Goal: Task Accomplishment & Management: Use online tool/utility

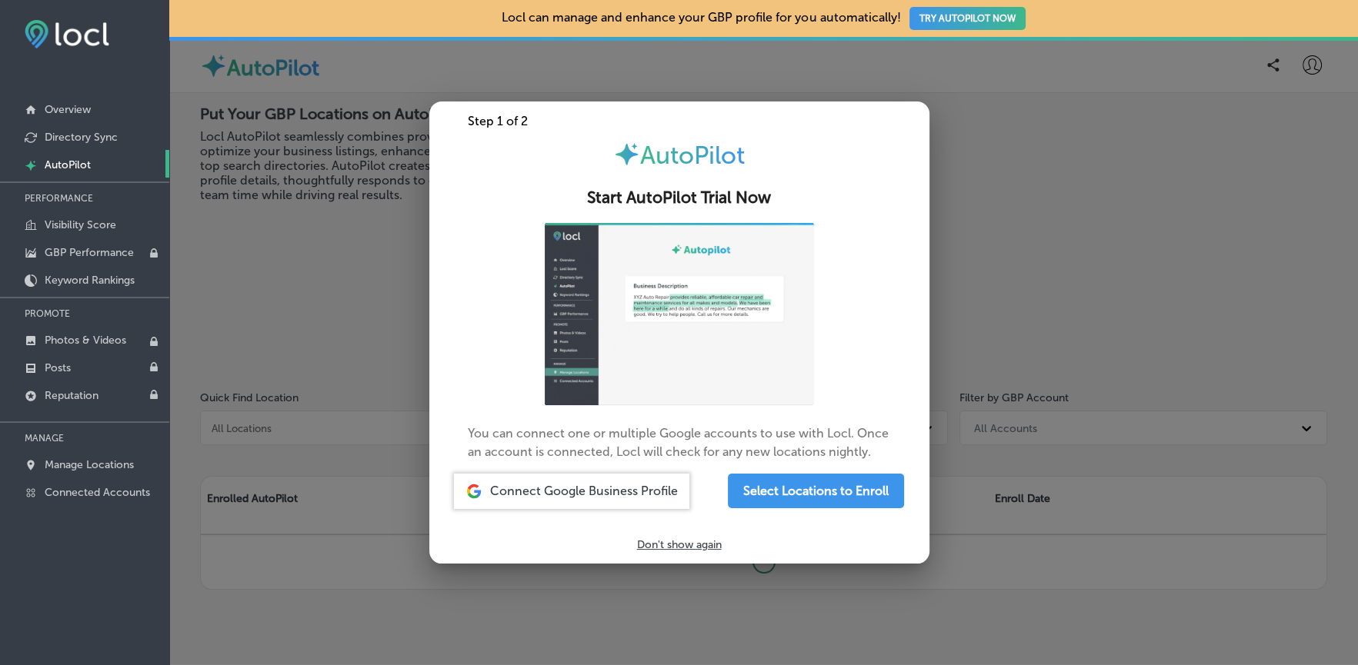
click at [679, 544] on p "Don't show again" at bounding box center [679, 545] width 85 height 13
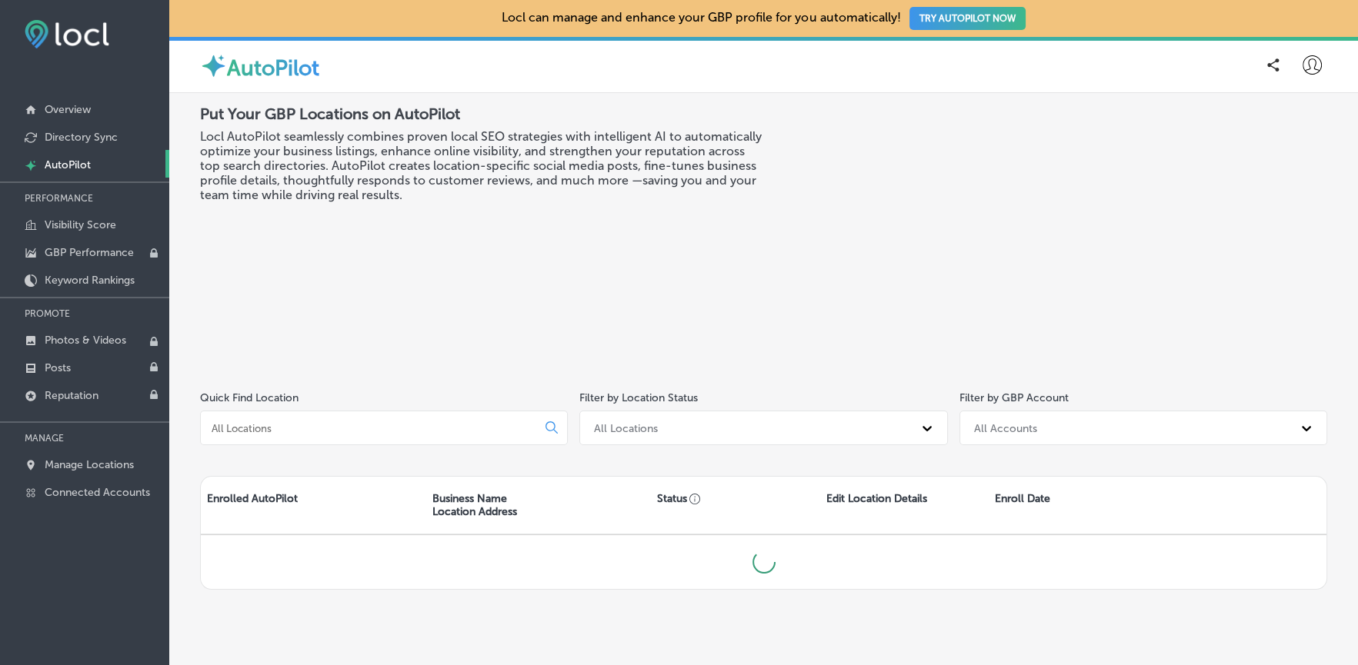
click at [528, 168] on h3 "Locl AutoPilot seamlessly combines proven local SEO strategies with intelligent…" at bounding box center [482, 165] width 564 height 73
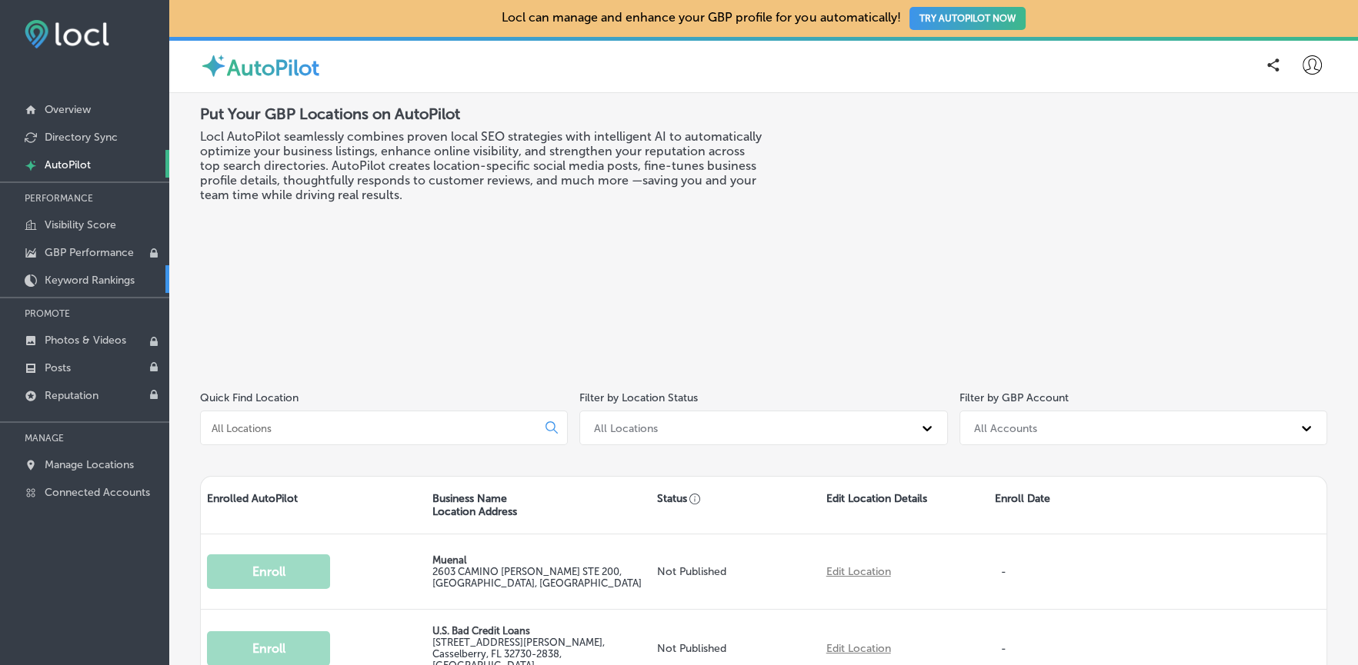
click at [103, 275] on p "Keyword Rankings" at bounding box center [90, 280] width 90 height 13
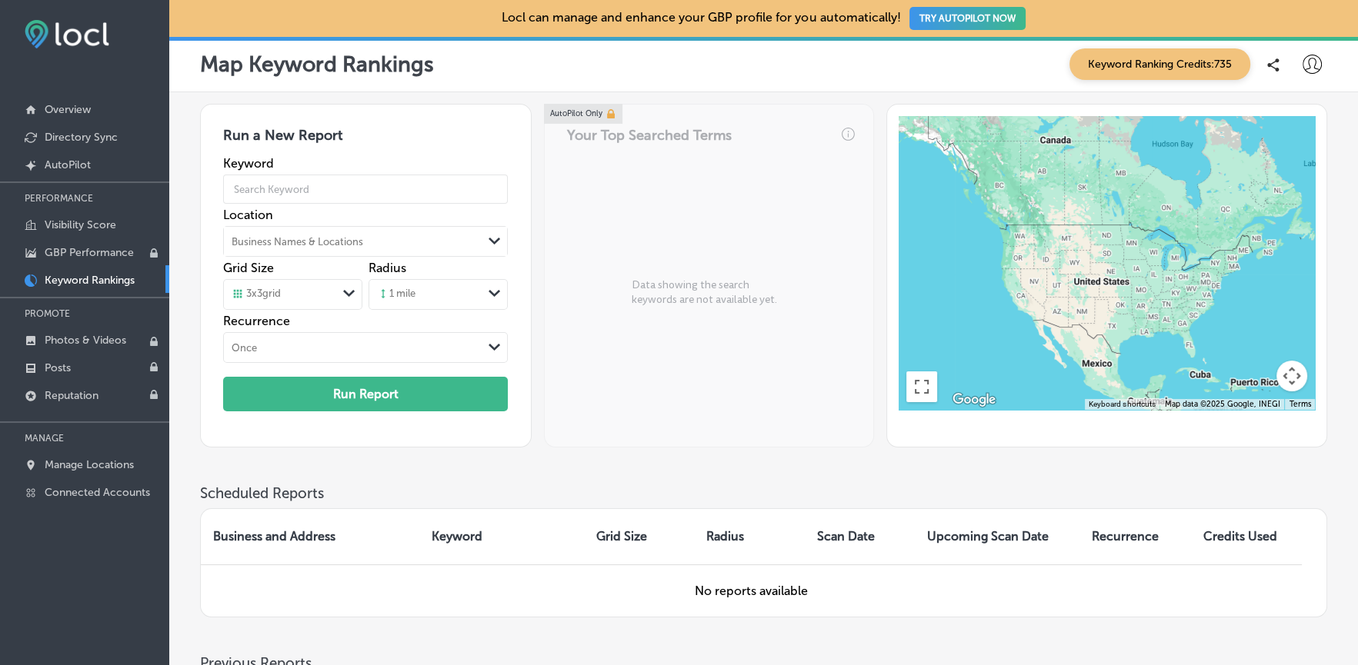
click at [528, 65] on div "Map Keyword Rankings Keyword Ranking Credits: 735" at bounding box center [763, 64] width 1127 height 32
click at [512, 63] on div "Map Keyword Rankings Keyword Ranking Credits: 735" at bounding box center [763, 64] width 1127 height 32
click at [266, 294] on div "3 x 3 grid" at bounding box center [256, 295] width 49 height 14
click at [262, 409] on label "9 x 9 grid" at bounding box center [254, 408] width 42 height 14
click at [303, 181] on input "text" at bounding box center [365, 189] width 285 height 43
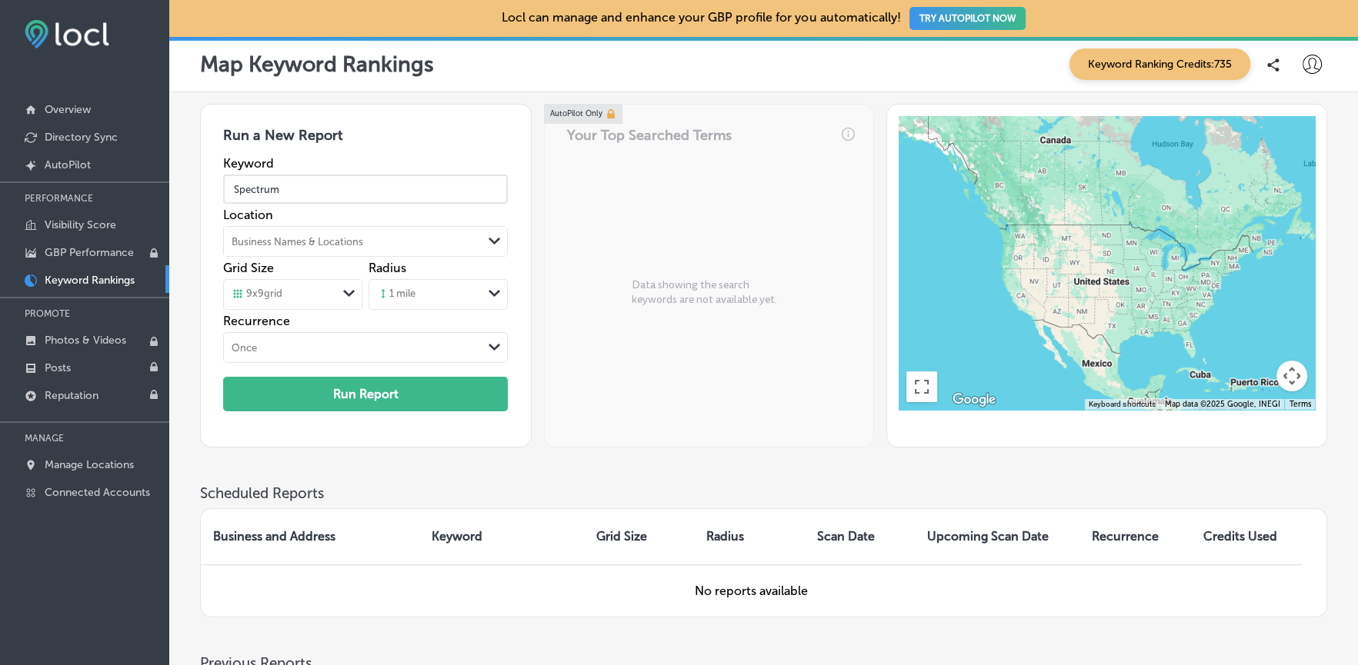
click at [328, 192] on input "Spectrum" at bounding box center [365, 189] width 285 height 43
paste input "91040"
type input "Spectrum 91040"
click at [347, 136] on h3 "Run a New Report" at bounding box center [365, 141] width 285 height 29
click at [322, 238] on div "Business Names & Locations" at bounding box center [298, 242] width 132 height 12
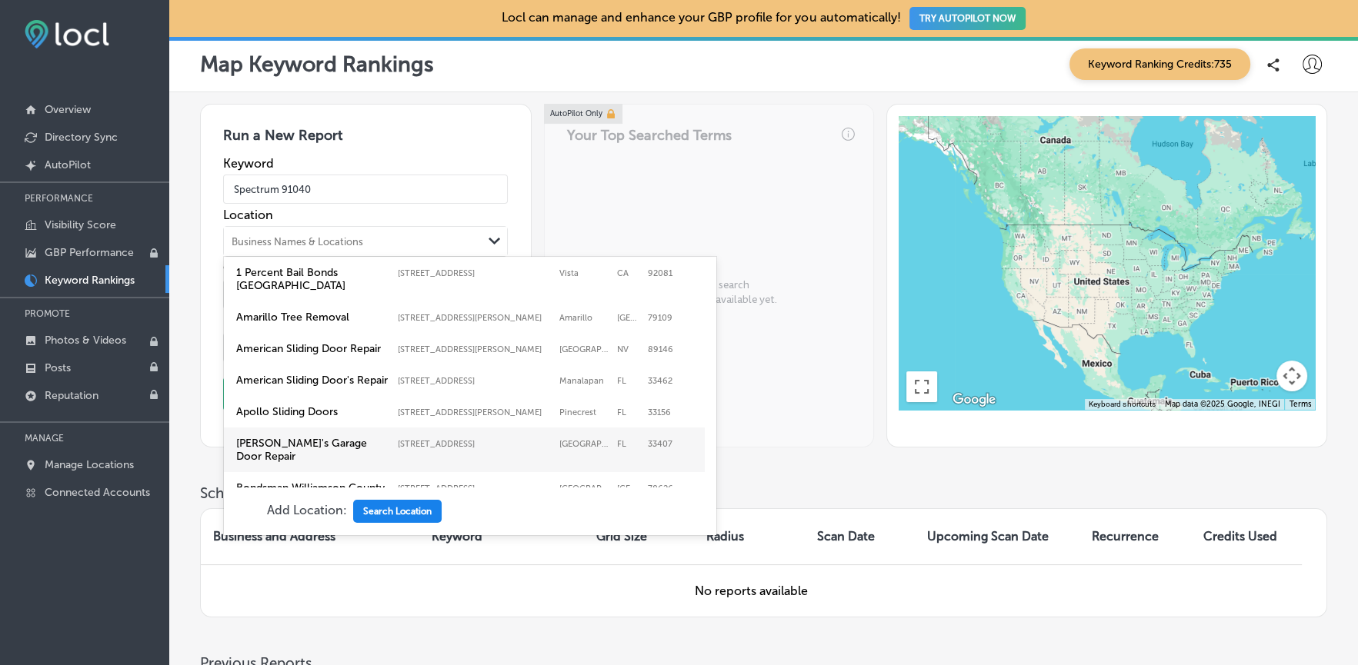
click at [380, 519] on button "Search Location" at bounding box center [397, 511] width 88 height 23
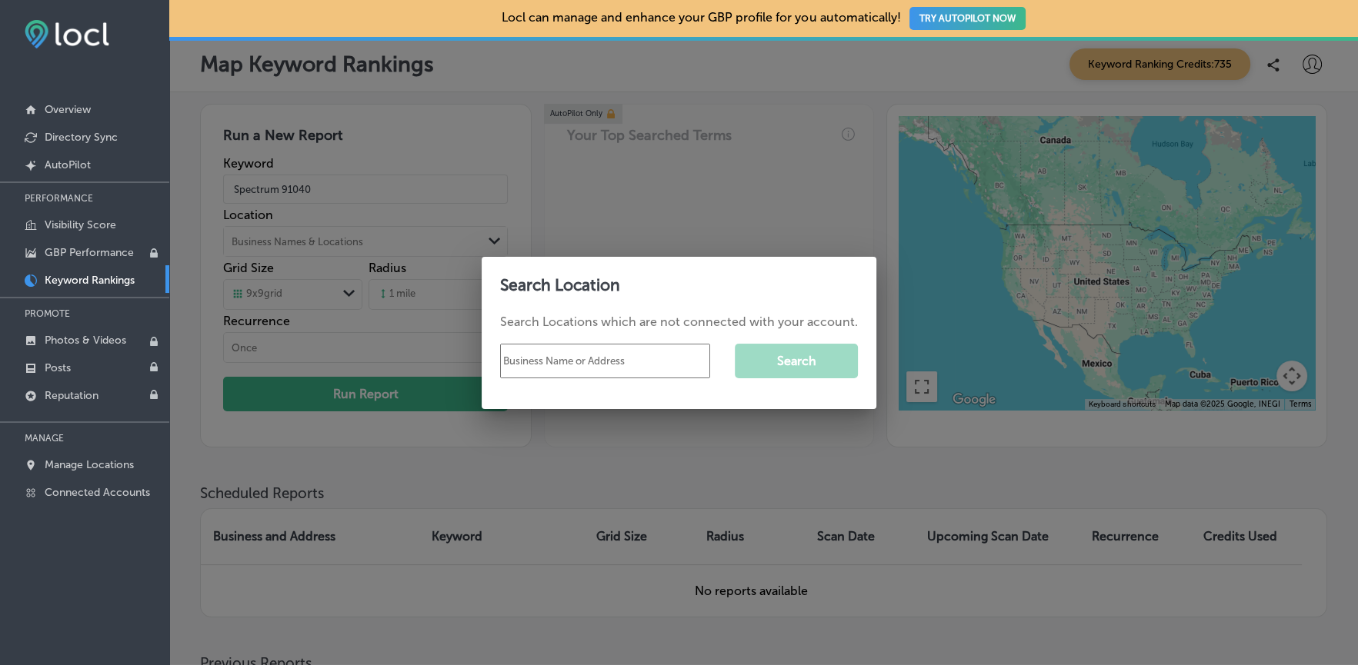
click at [552, 359] on input "text" at bounding box center [605, 361] width 210 height 35
type input "spectrum services sunland ca"
click at [807, 371] on button "Search" at bounding box center [796, 361] width 123 height 35
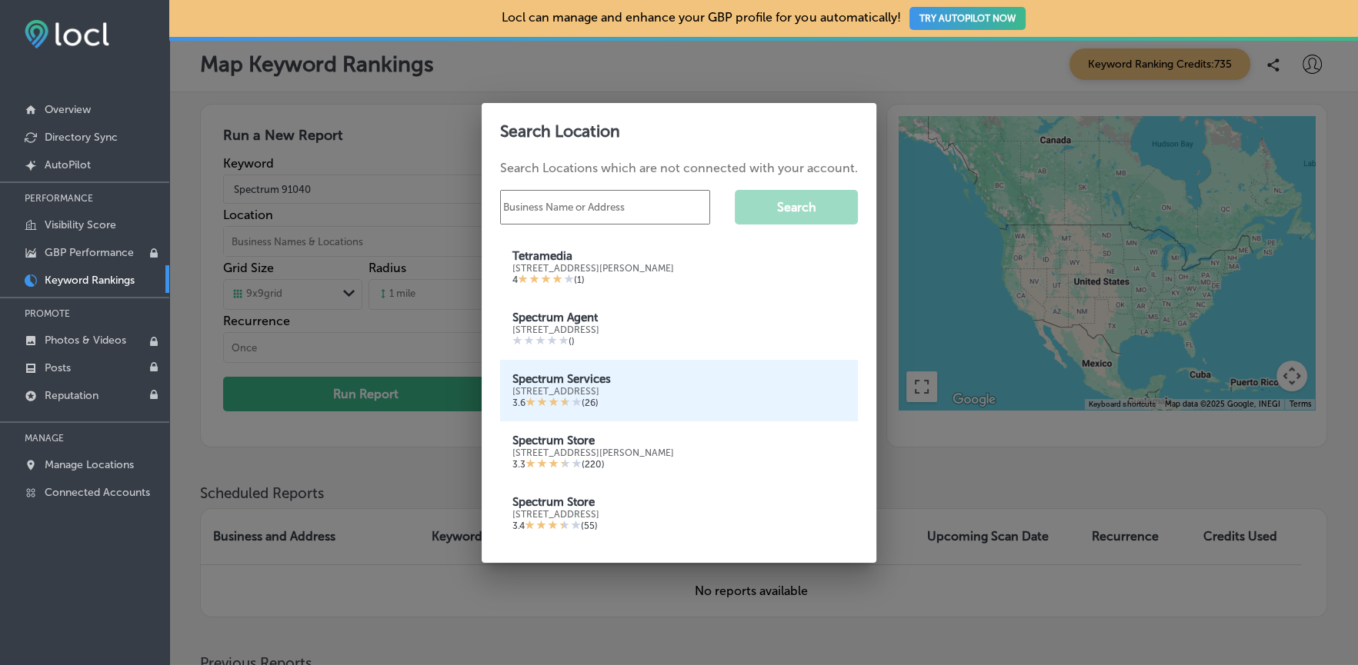
click at [537, 406] on icon at bounding box center [542, 402] width 10 height 10
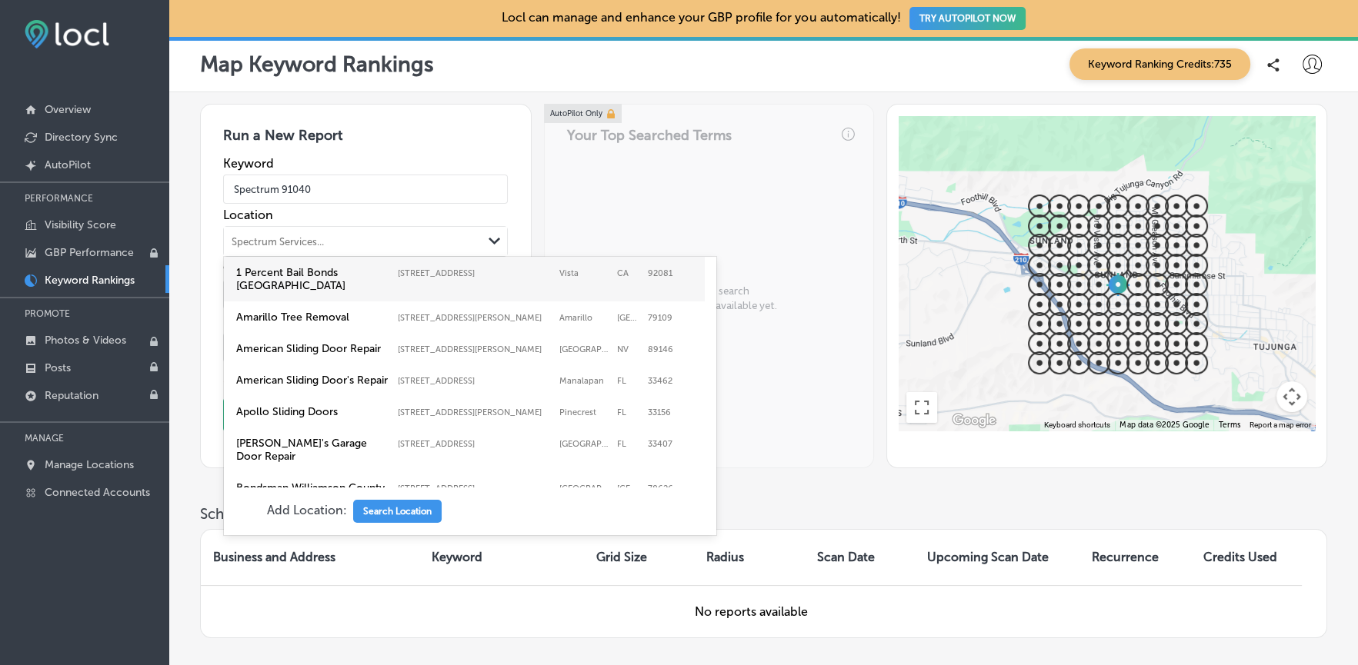
click at [355, 238] on div "Spectrum Services..." at bounding box center [353, 241] width 258 height 23
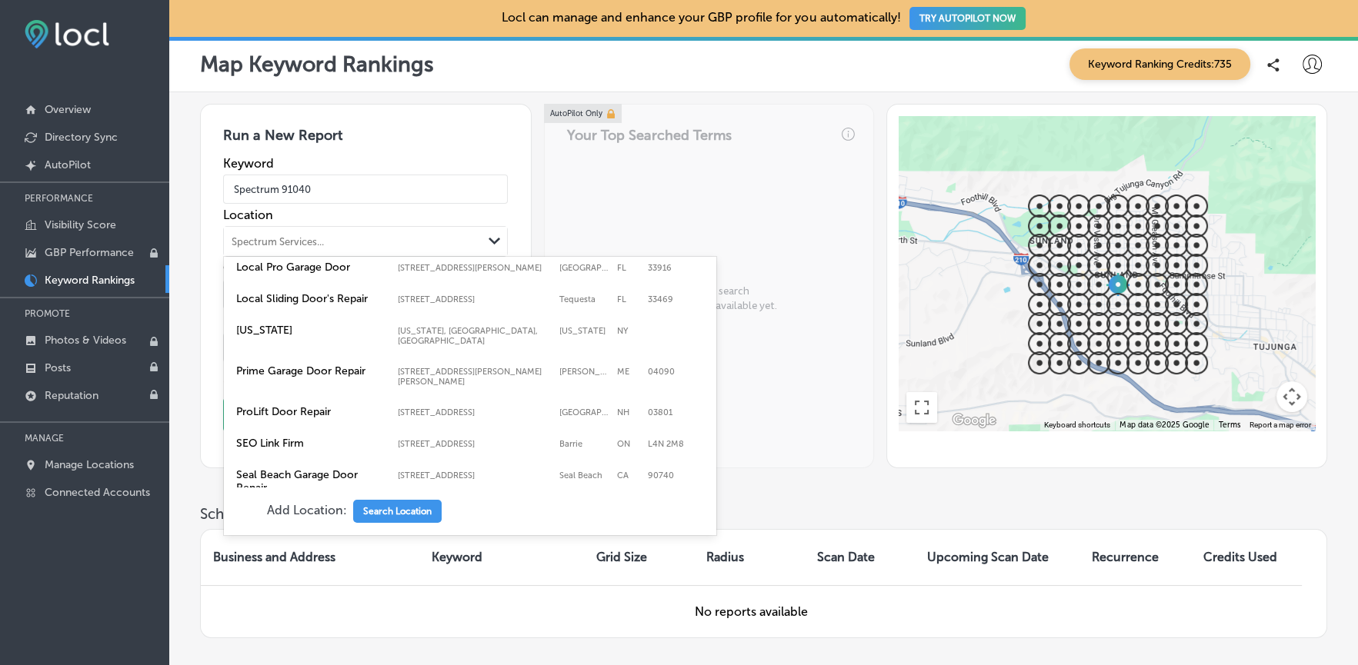
scroll to position [1050, 0]
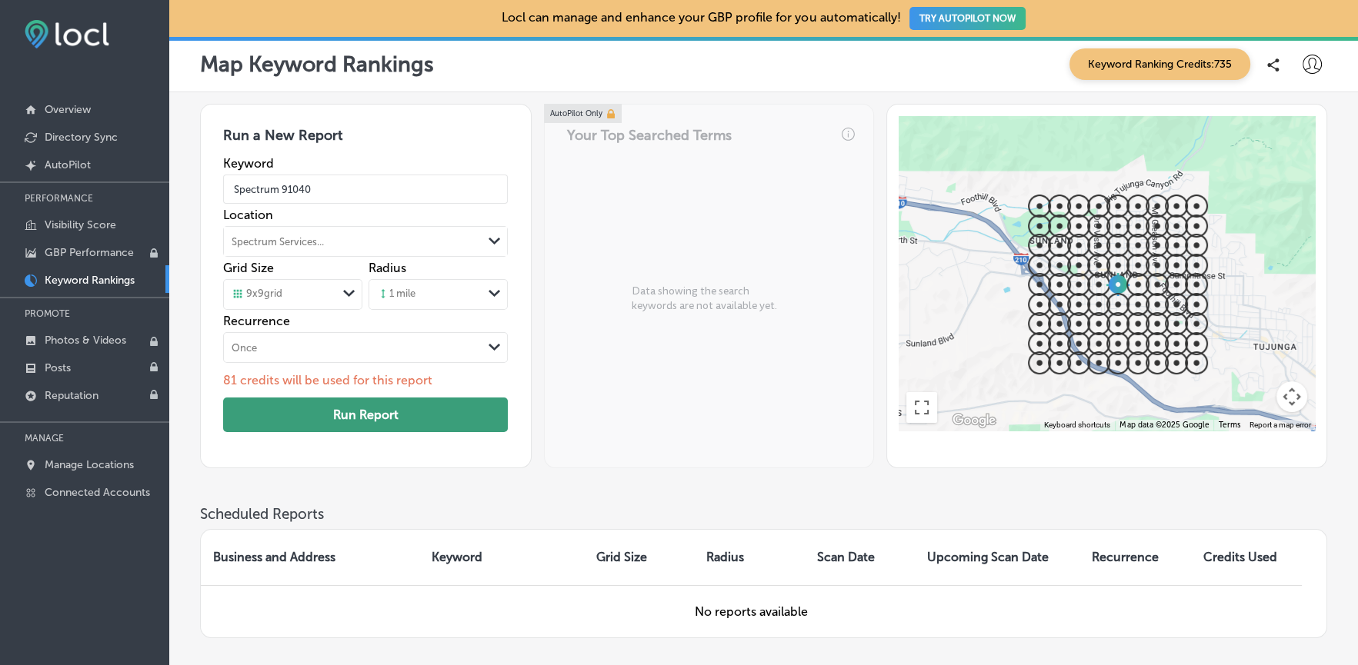
click at [311, 411] on button "Run Report" at bounding box center [365, 415] width 285 height 35
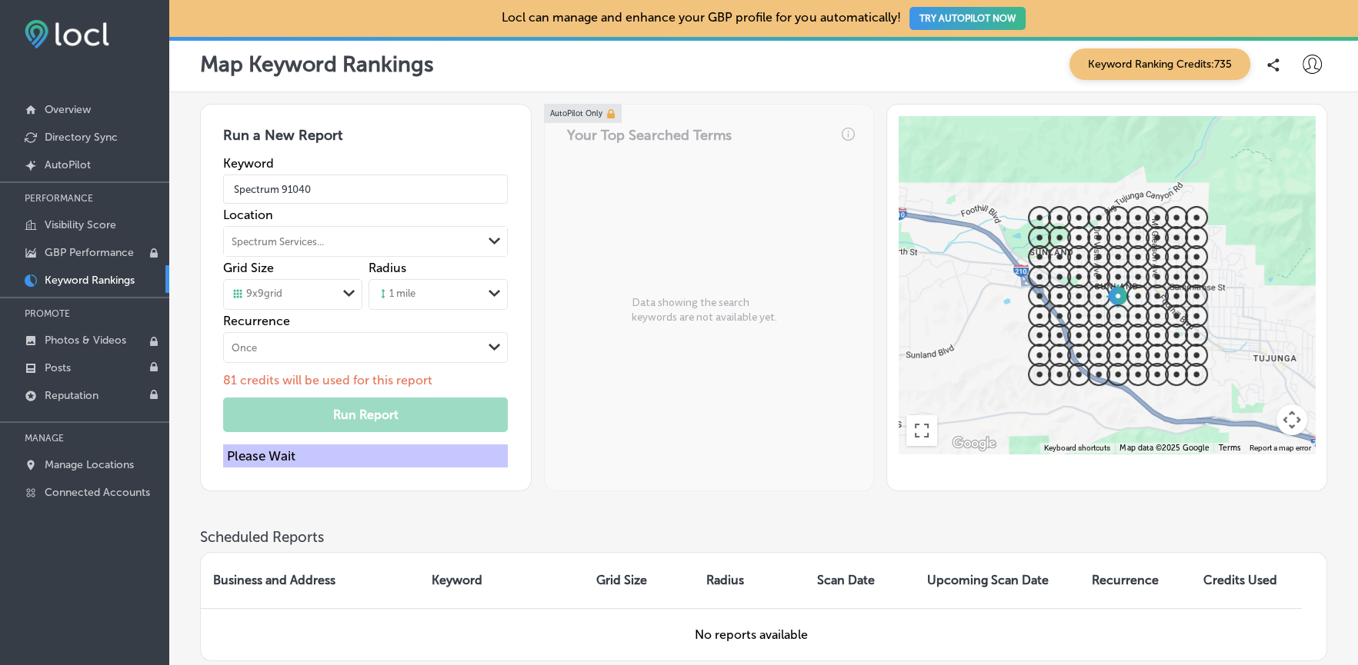
scroll to position [354, 0]
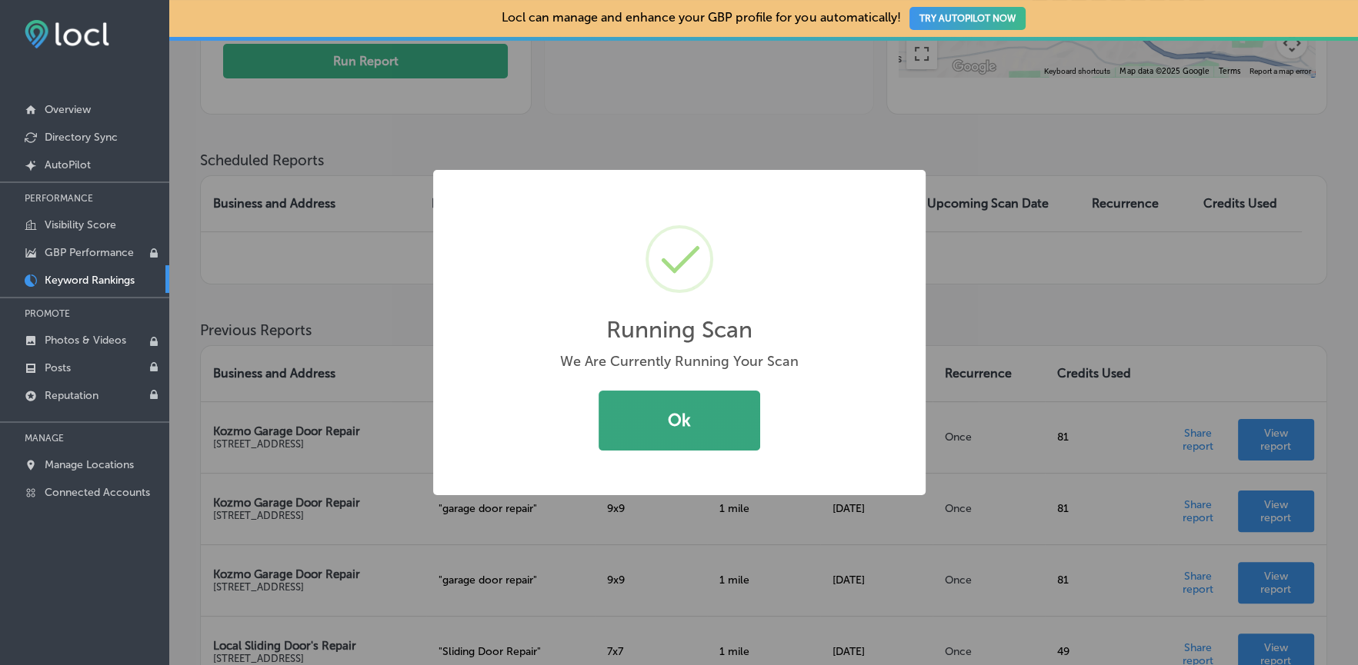
click at [660, 426] on button "Ok" at bounding box center [680, 421] width 162 height 60
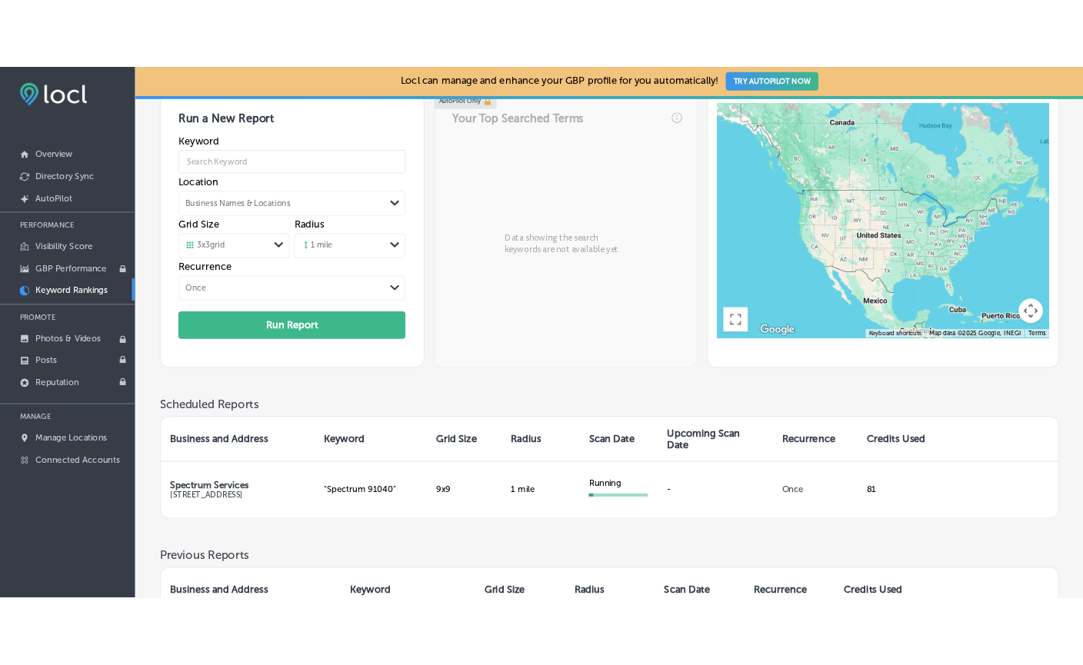
scroll to position [177, 0]
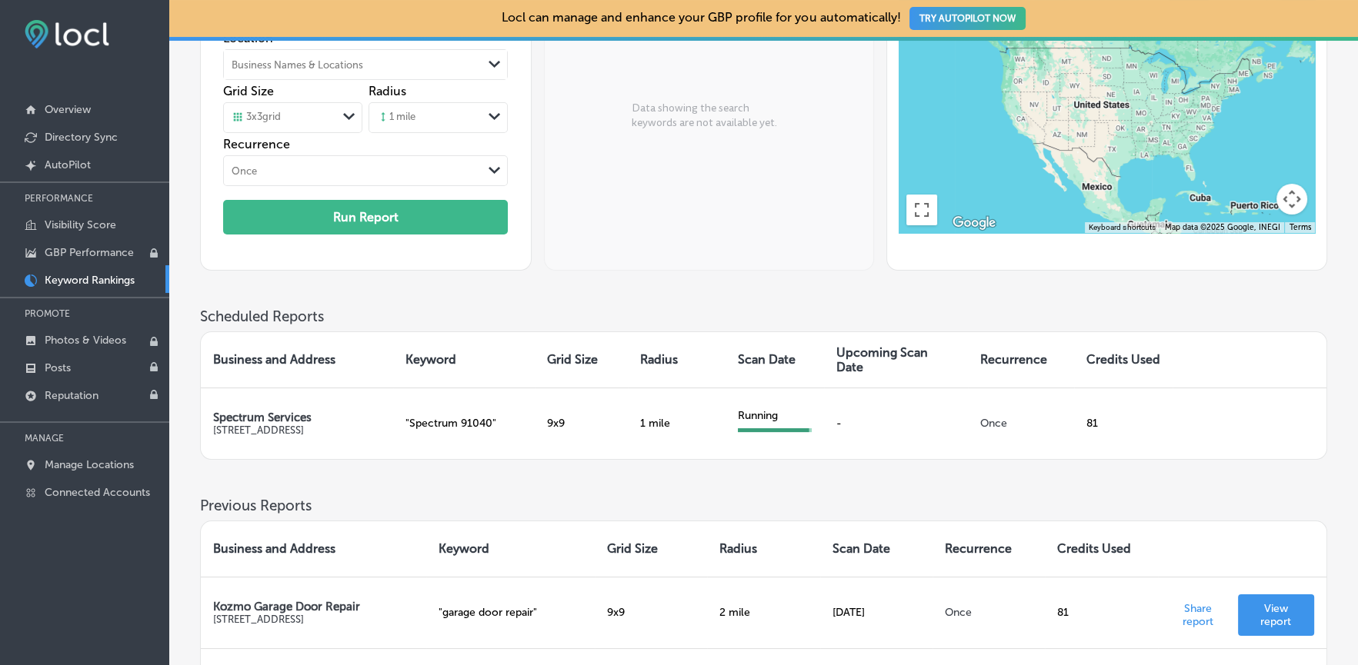
click at [642, 168] on div "AutoPilot Only Your Top Searched Terms Data showing the search keywords are not…" at bounding box center [709, 99] width 330 height 344
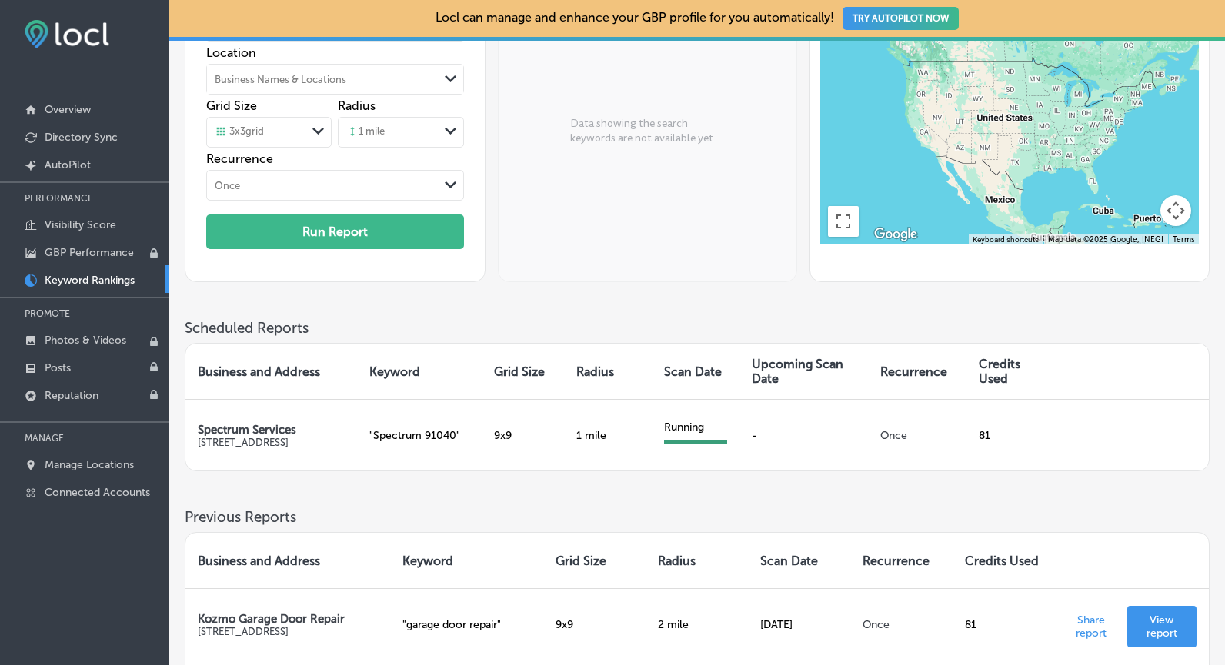
scroll to position [102, 0]
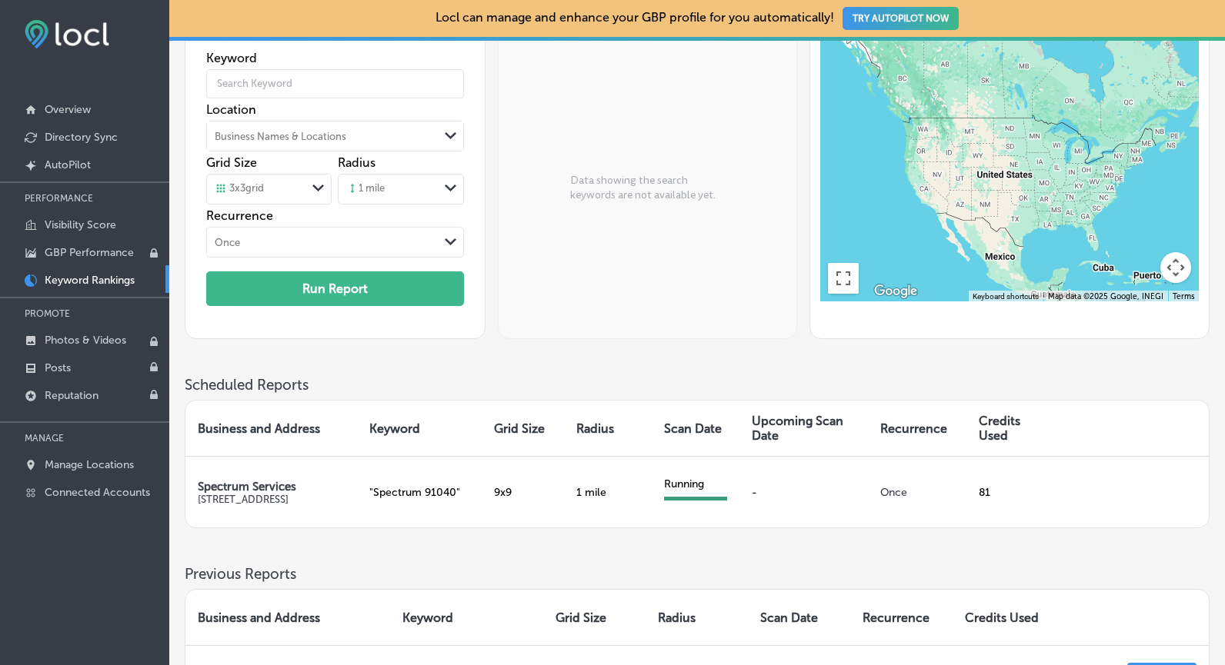
click at [687, 300] on div "AutoPilot Only Your Top Searched Terms Data showing the search keywords are not…" at bounding box center [647, 169] width 299 height 339
drag, startPoint x: 687, startPoint y: 300, endPoint x: 659, endPoint y: 259, distance: 49.3
click at [647, 252] on div "AutoPilot Only Your Top Searched Terms Data showing the search keywords are not…" at bounding box center [647, 169] width 299 height 339
click at [647, 251] on div "AutoPilot Only Your Top Searched Terms Data showing the search keywords are not…" at bounding box center [647, 169] width 299 height 339
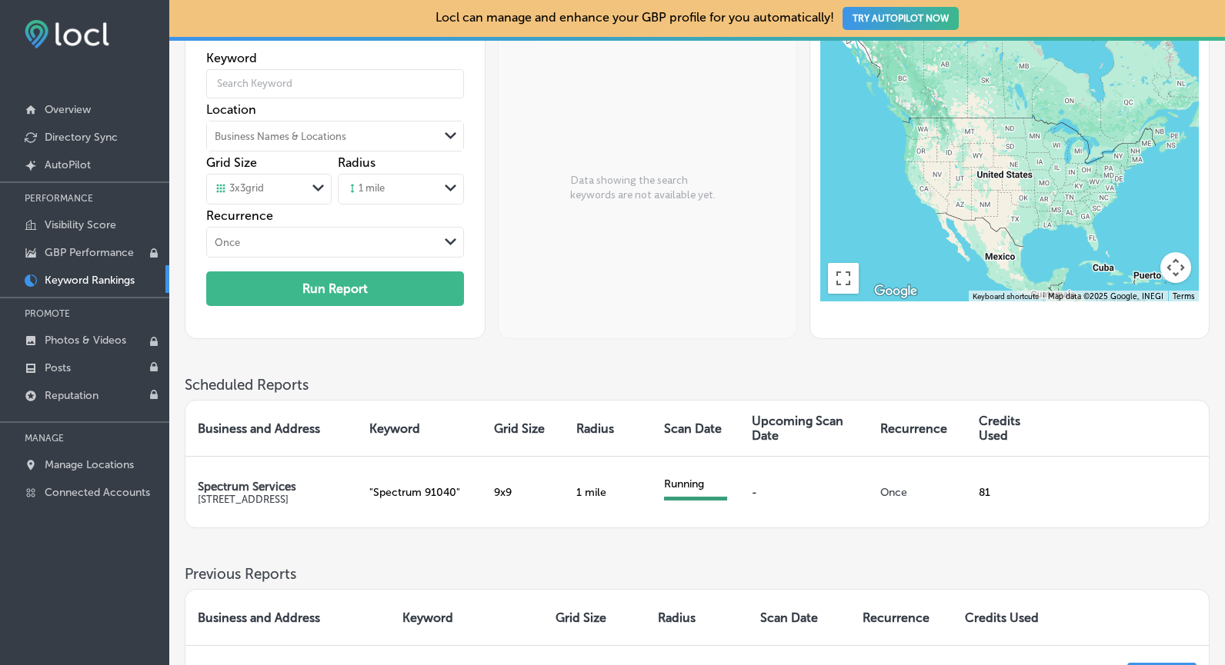
click at [647, 251] on div "AutoPilot Only Your Top Searched Terms Data showing the search keywords are not…" at bounding box center [647, 169] width 299 height 339
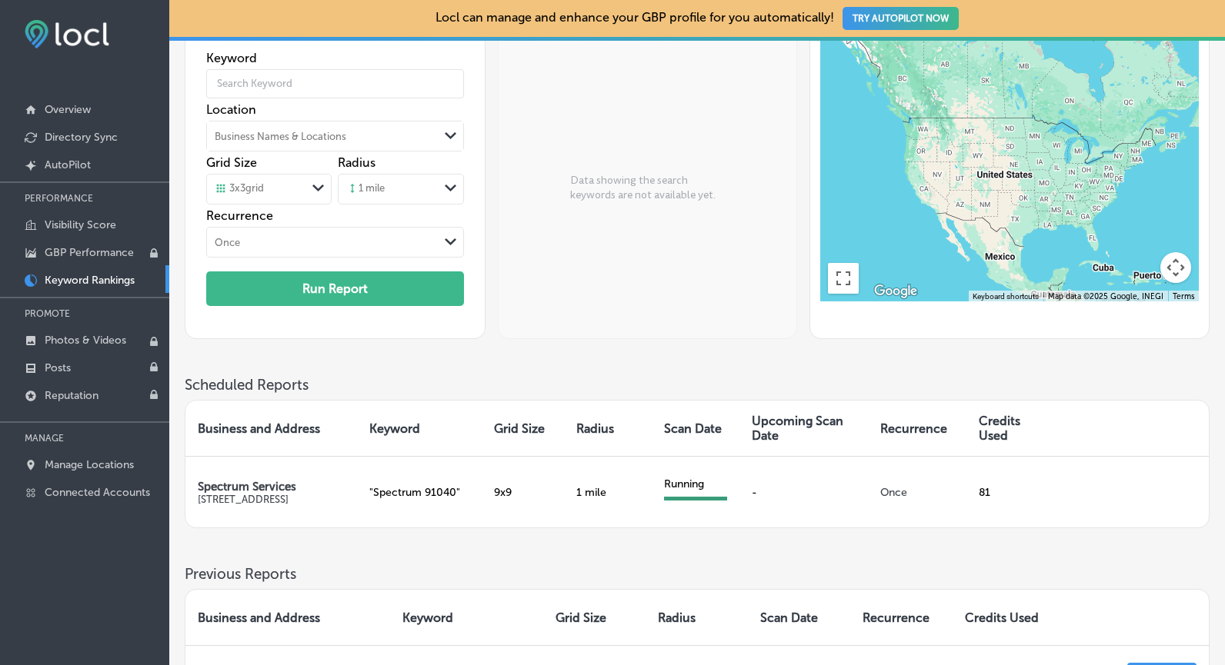
click at [647, 251] on div "AutoPilot Only Your Top Searched Terms Data showing the search keywords are not…" at bounding box center [647, 169] width 299 height 339
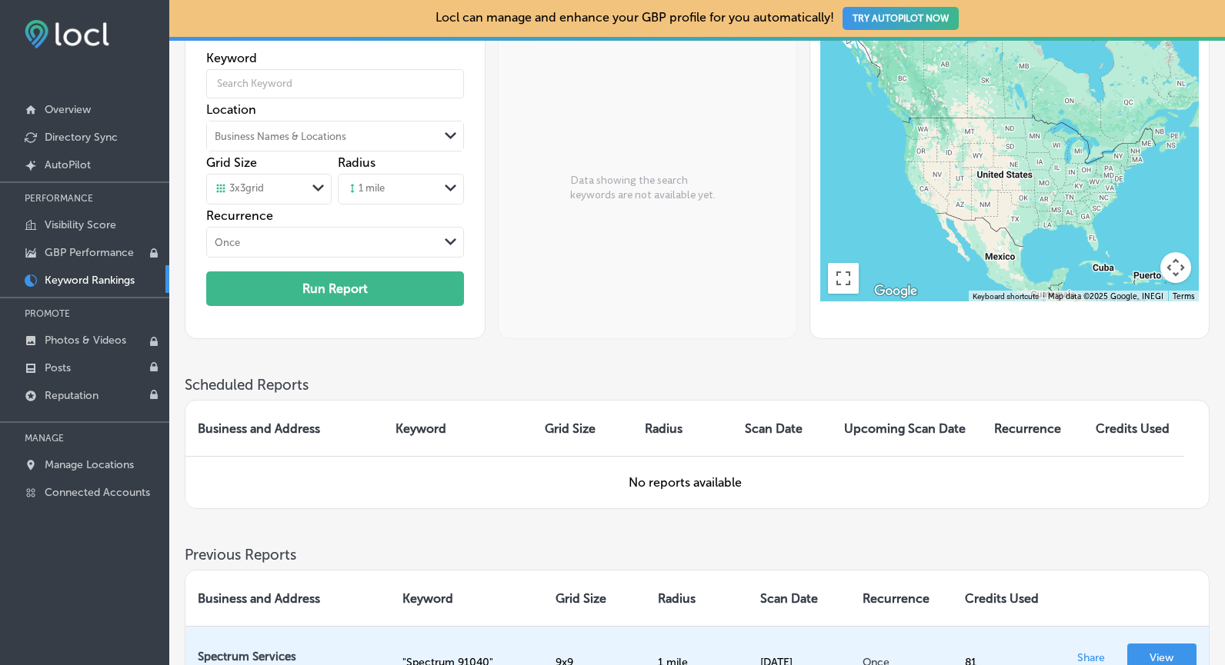
scroll to position [456, 0]
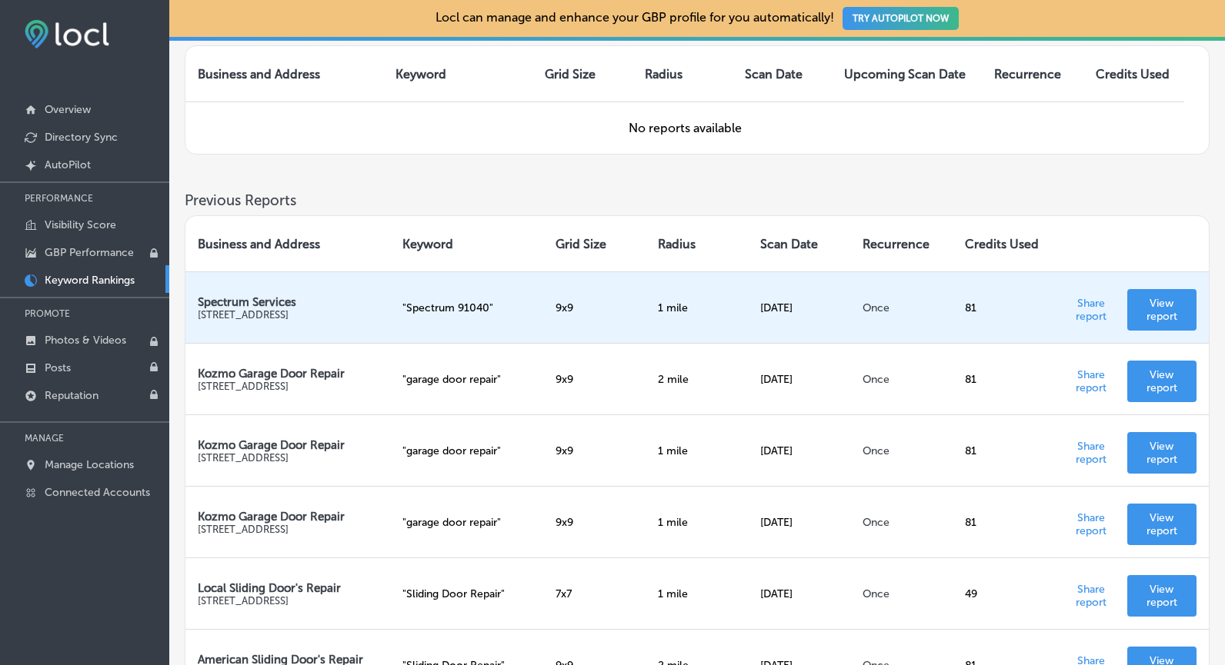
click at [1154, 303] on p "View report" at bounding box center [1161, 310] width 45 height 26
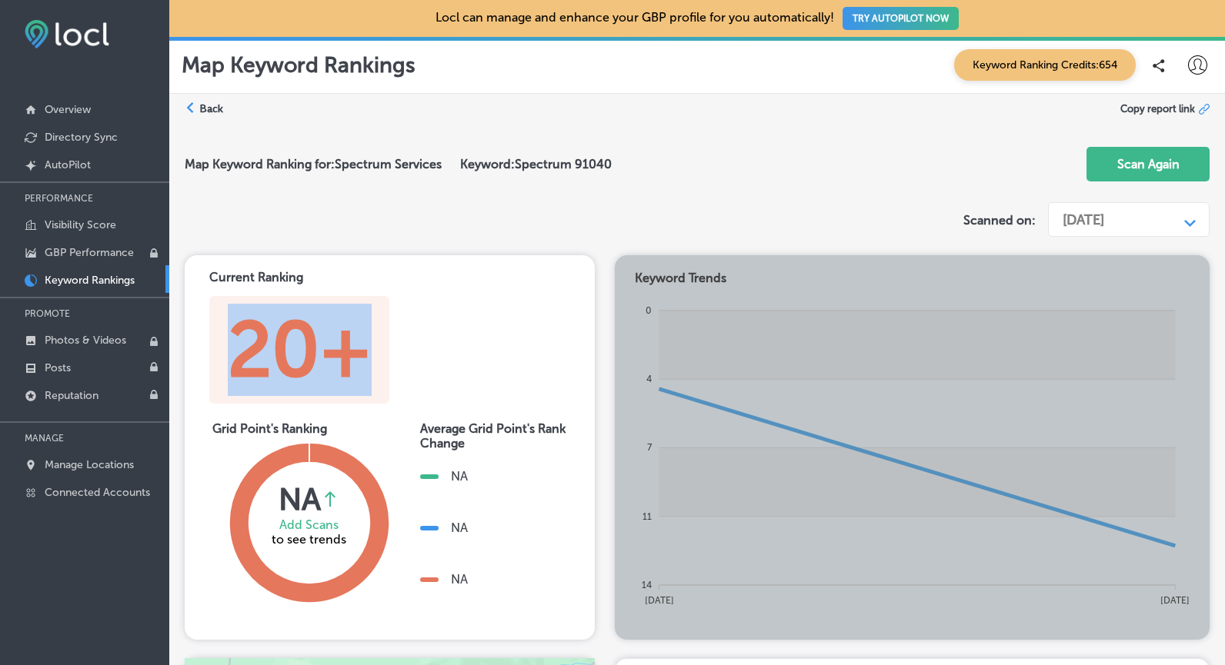
drag, startPoint x: 235, startPoint y: 352, endPoint x: 453, endPoint y: 350, distance: 218.5
click at [453, 350] on div "Current Ranking 20+" at bounding box center [389, 336] width 385 height 136
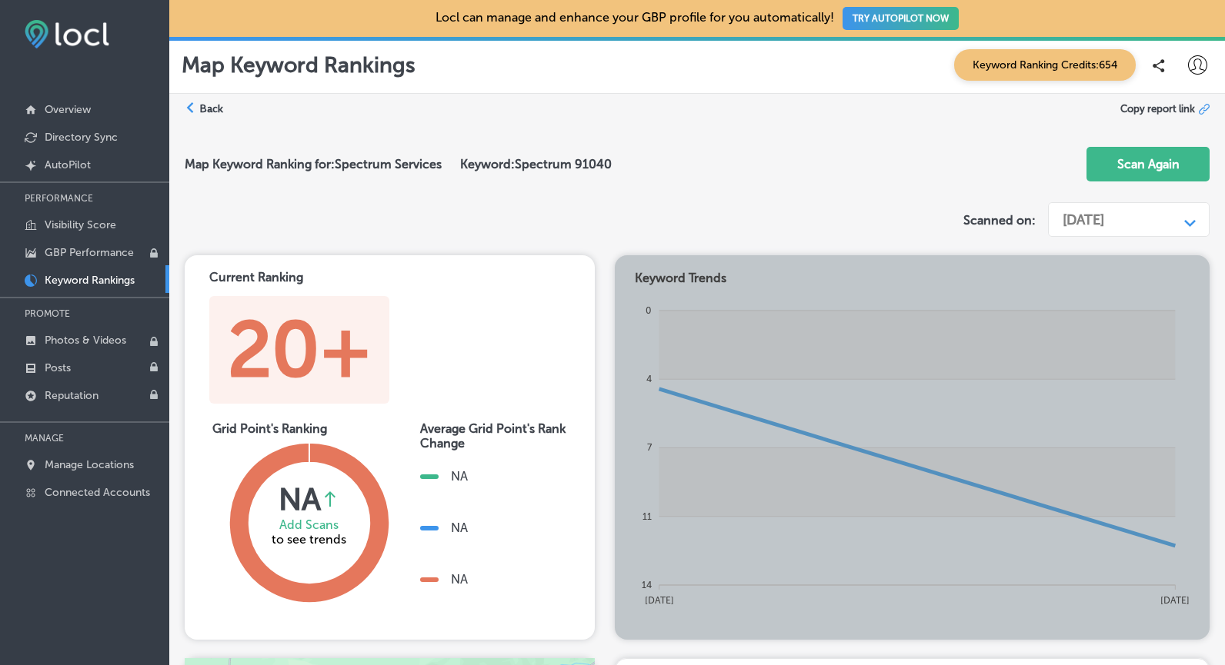
click at [601, 269] on div "Current Ranking 20+ Grid Point's Ranking NA Average rank change between current…" at bounding box center [697, 447] width 1025 height 385
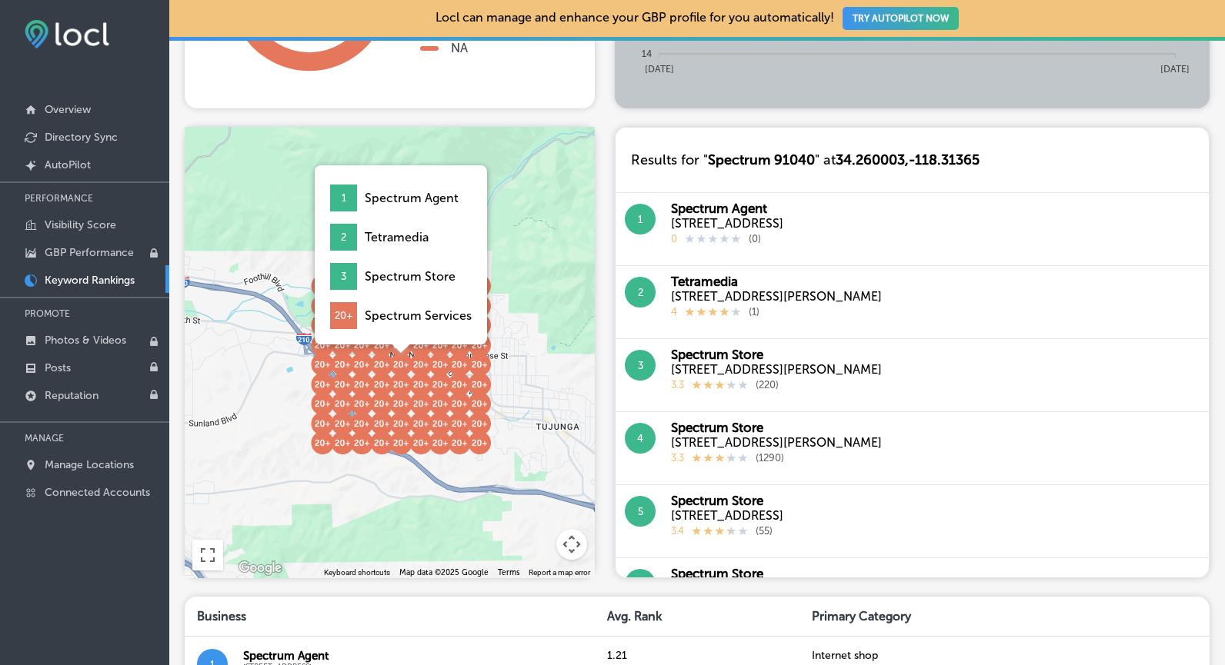
click at [408, 366] on img at bounding box center [400, 364] width 23 height 23
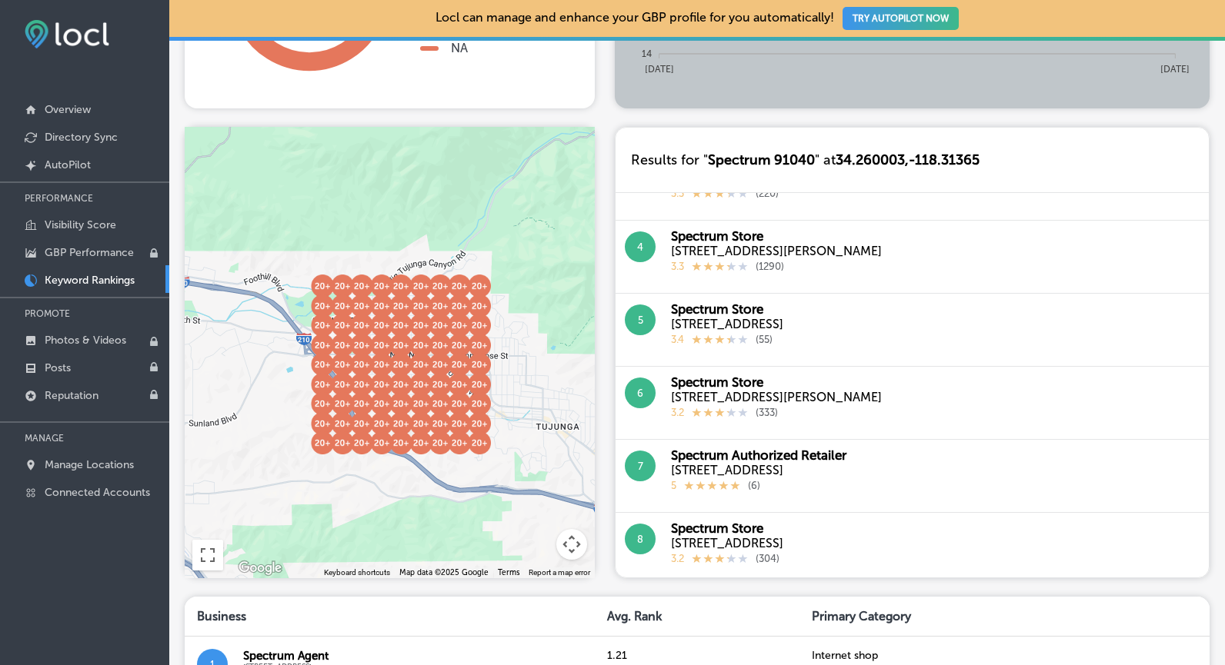
scroll to position [419, 0]
